Goal: Task Accomplishment & Management: Manage account settings

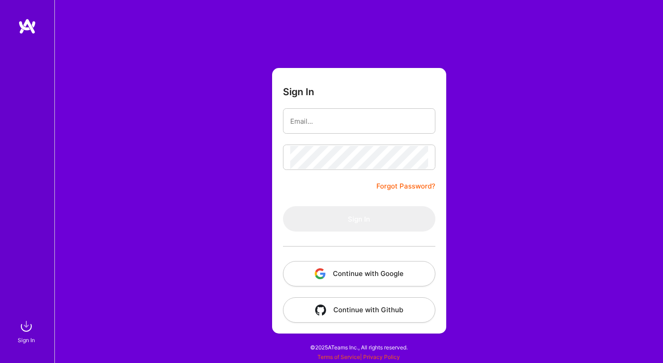
click at [368, 277] on button "Continue with Google" at bounding box center [359, 273] width 152 height 25
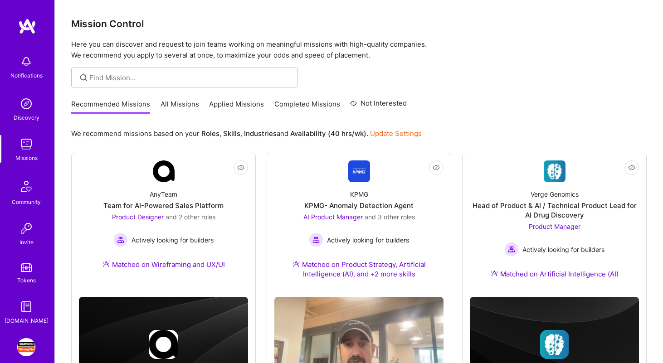
click at [28, 347] on img at bounding box center [26, 347] width 18 height 18
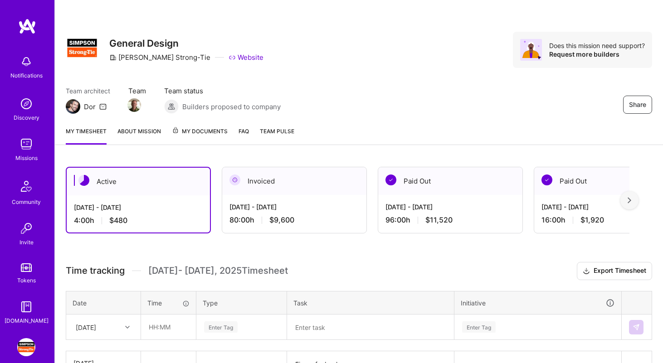
scroll to position [146, 0]
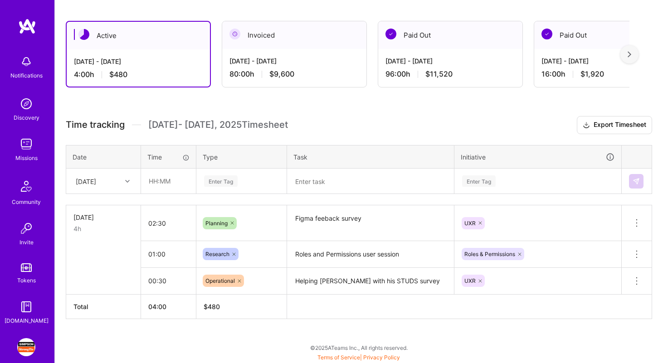
click at [122, 179] on div at bounding box center [129, 182] width 14 height 12
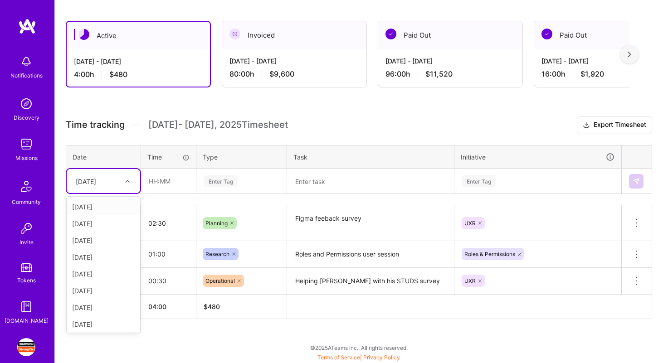
click at [219, 128] on span "[DATE] - [DATE] Timesheet" at bounding box center [218, 124] width 140 height 11
click at [122, 184] on div at bounding box center [129, 182] width 14 height 12
click at [112, 292] on div "[DATE]" at bounding box center [103, 291] width 73 height 17
click at [248, 184] on div "Enter Tag" at bounding box center [241, 181] width 77 height 11
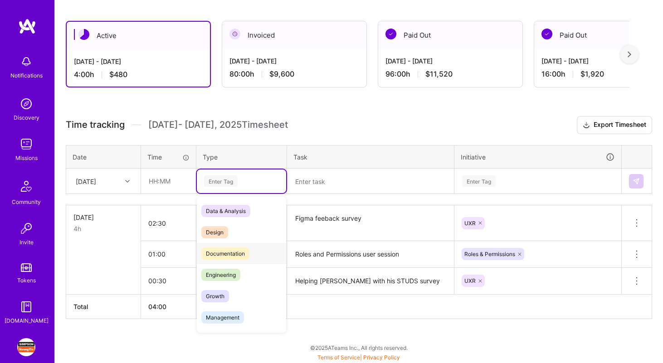
scroll to position [259, 0]
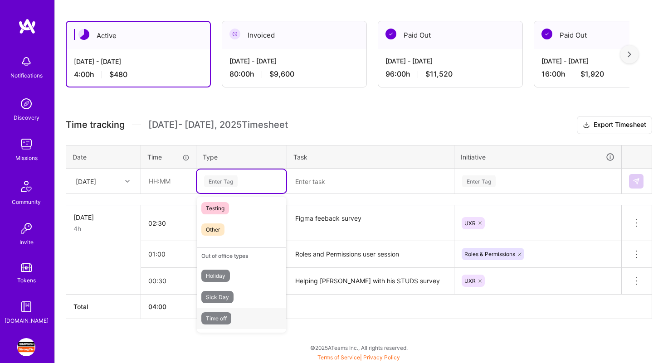
click at [234, 318] on div "Time off" at bounding box center [241, 318] width 89 height 21
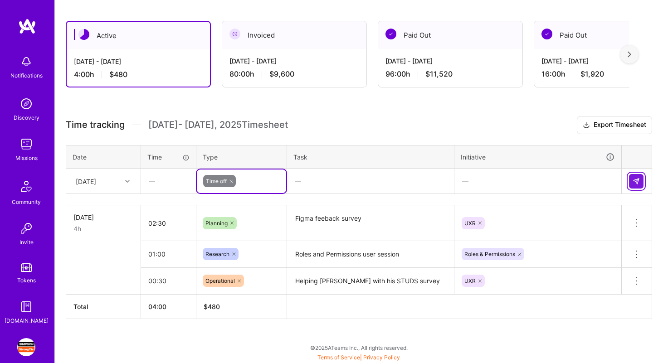
click at [635, 177] on button at bounding box center [636, 181] width 15 height 15
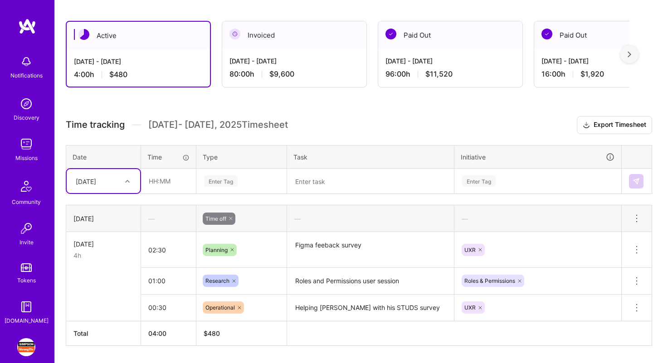
click at [130, 185] on div at bounding box center [129, 182] width 14 height 12
click at [110, 293] on div "[DATE]" at bounding box center [103, 291] width 73 height 17
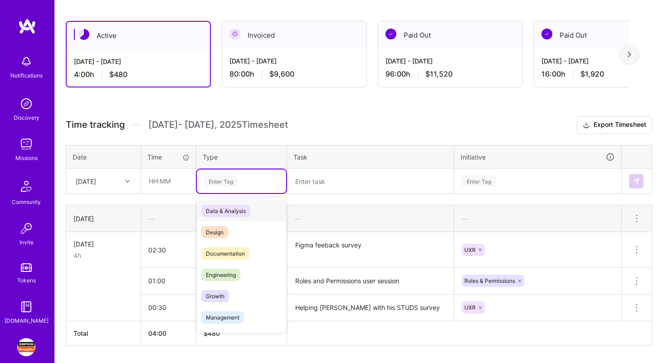
click at [249, 186] on div "Enter Tag" at bounding box center [241, 181] width 77 height 11
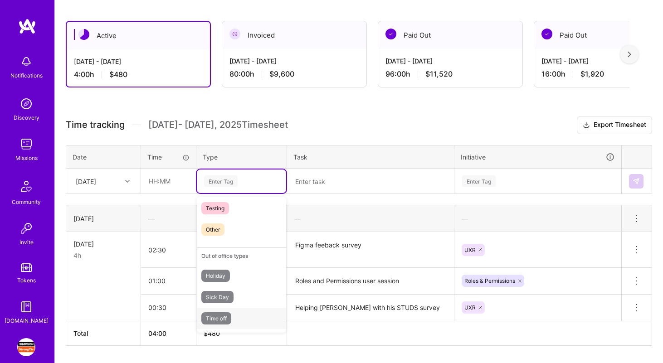
click at [254, 319] on div "Time off" at bounding box center [241, 318] width 89 height 21
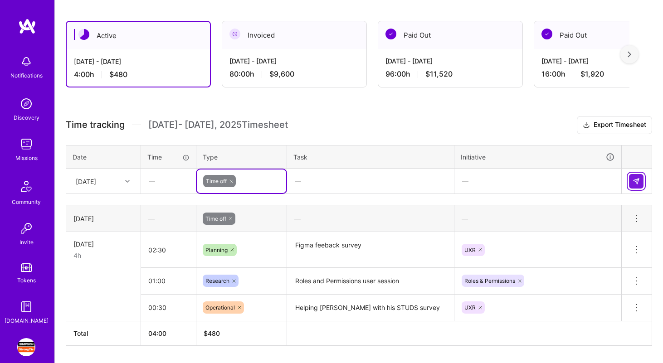
click at [639, 184] on img at bounding box center [636, 181] width 7 height 7
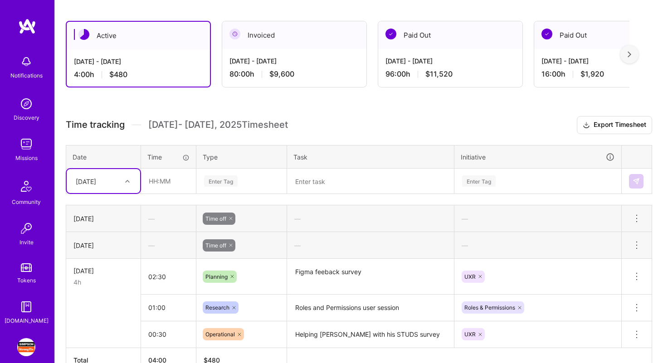
click at [117, 176] on div "[DATE]" at bounding box center [96, 181] width 50 height 15
click at [107, 306] on div "[DATE]" at bounding box center [103, 306] width 73 height 17
click at [229, 176] on div "Enter Tag" at bounding box center [221, 181] width 34 height 14
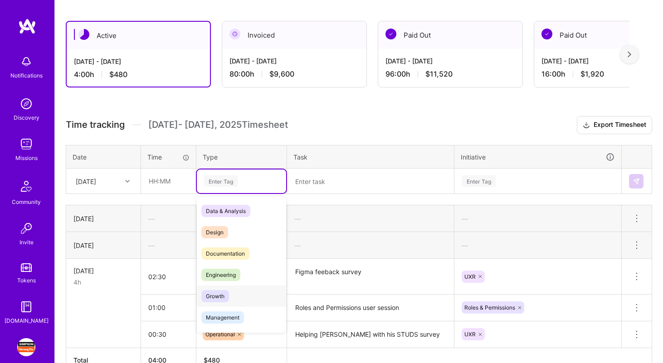
scroll to position [259, 0]
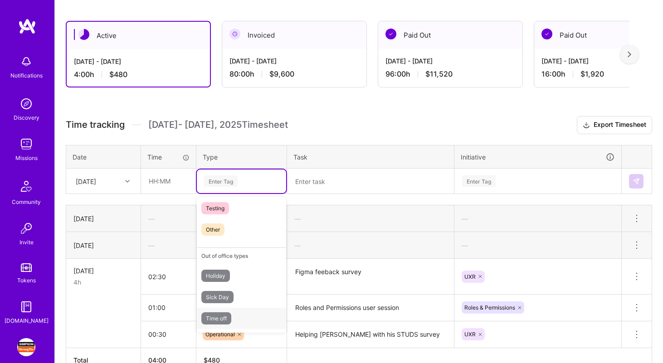
click at [259, 322] on div "Time off" at bounding box center [241, 318] width 89 height 21
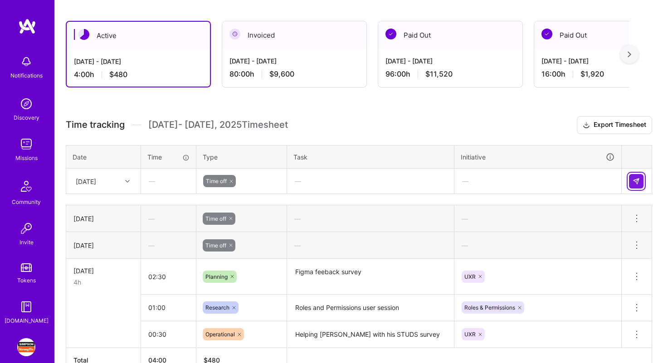
click at [637, 181] on img at bounding box center [636, 181] width 7 height 7
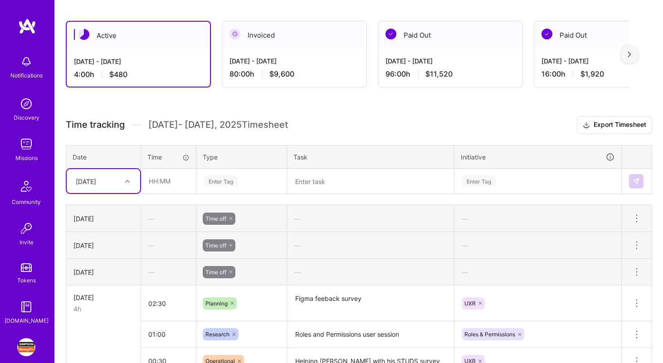
scroll to position [226, 0]
